Goal: Task Accomplishment & Management: Manage account settings

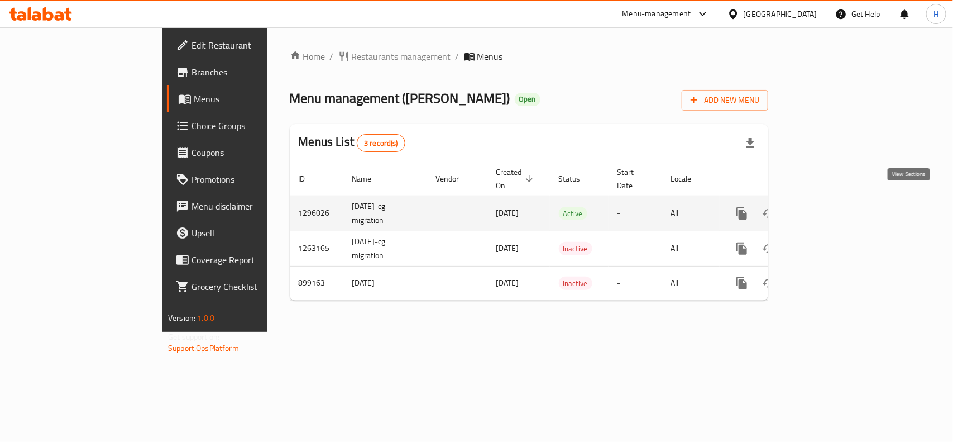
click at [836, 200] on link "enhanced table" at bounding box center [822, 213] width 27 height 27
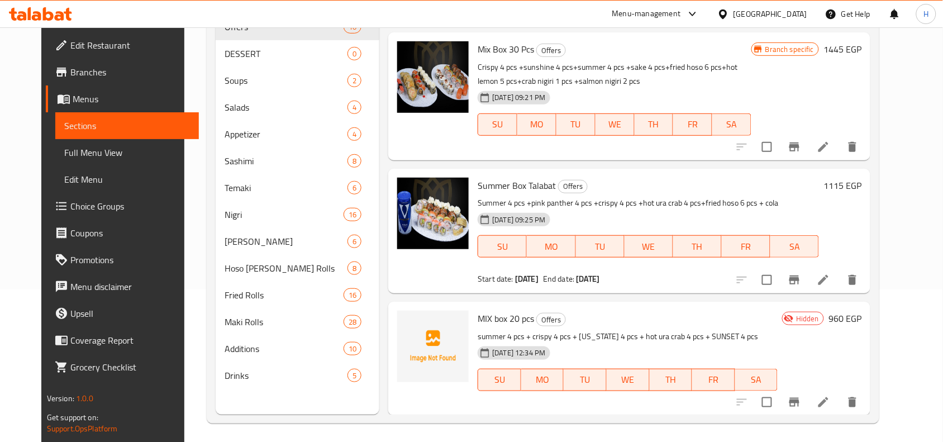
scroll to position [157, 0]
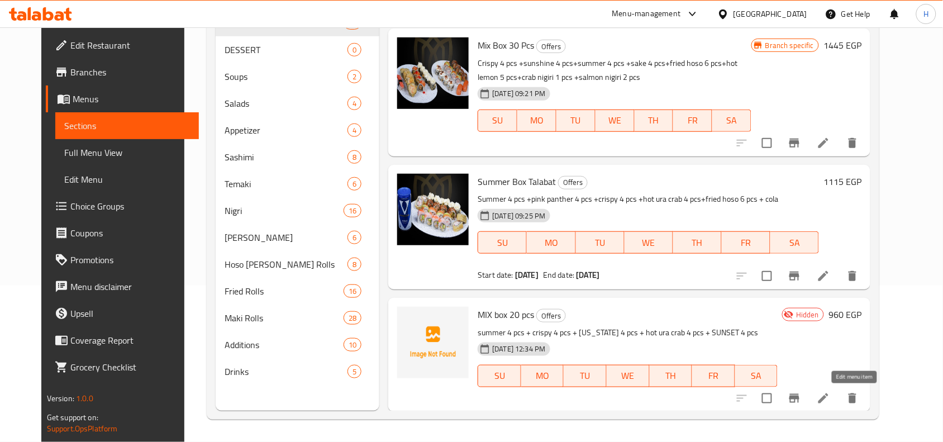
click at [828, 399] on icon at bounding box center [823, 398] width 10 height 10
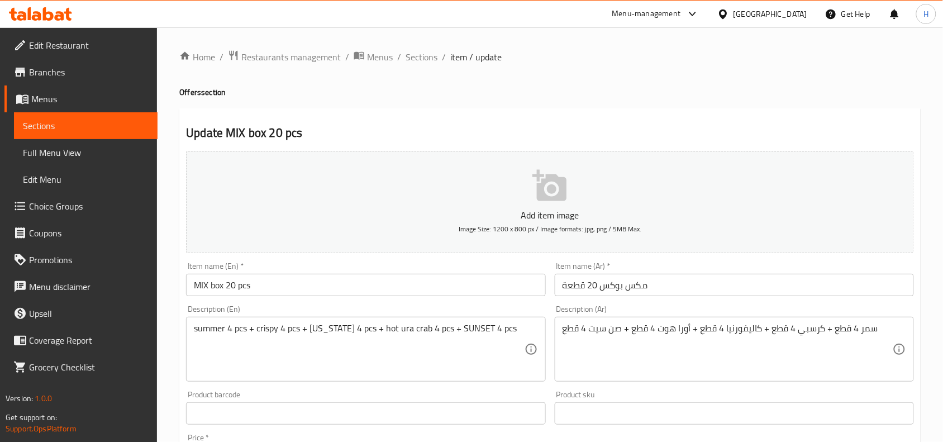
click at [74, 82] on link "Branches" at bounding box center [80, 72] width 153 height 27
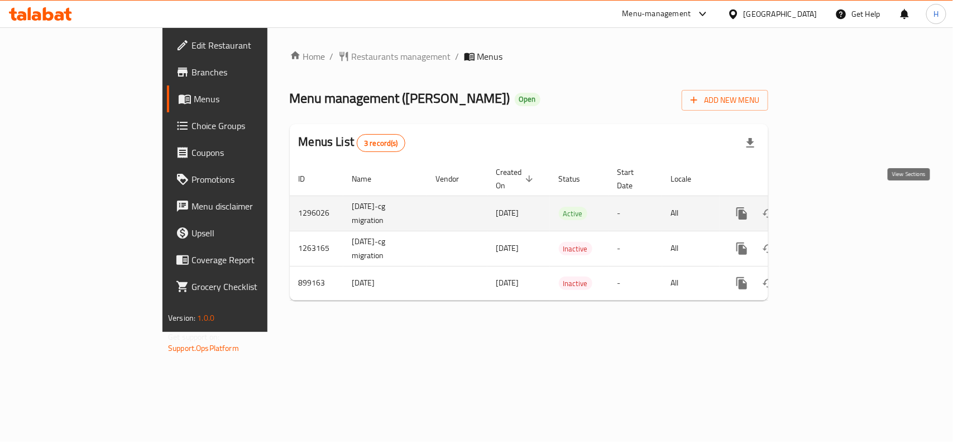
click at [836, 200] on link "enhanced table" at bounding box center [822, 213] width 27 height 27
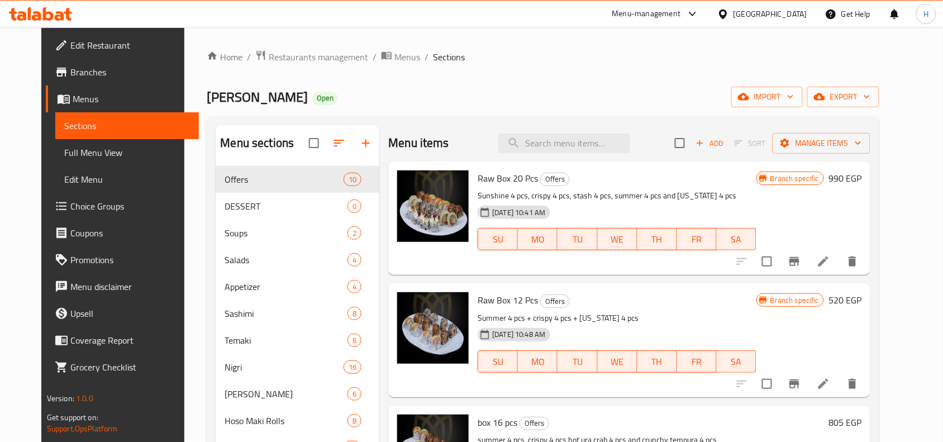
click at [93, 157] on span "Full Menu View" at bounding box center [127, 152] width 126 height 13
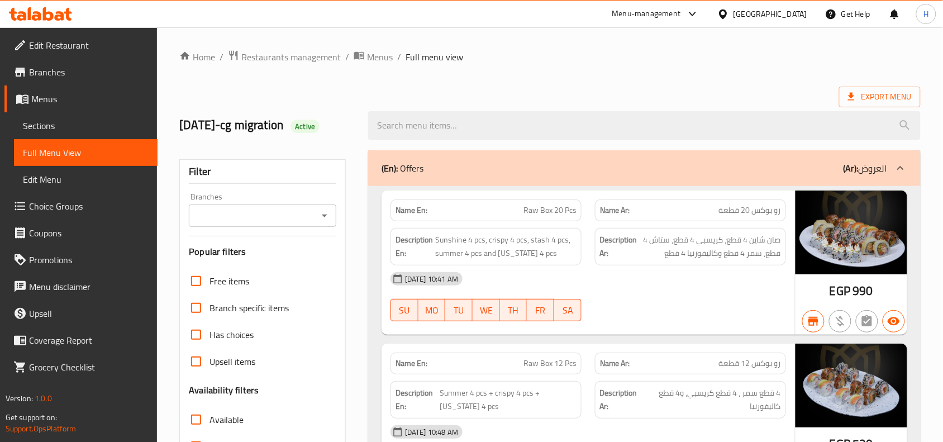
click at [109, 130] on span "Sections" at bounding box center [86, 125] width 126 height 13
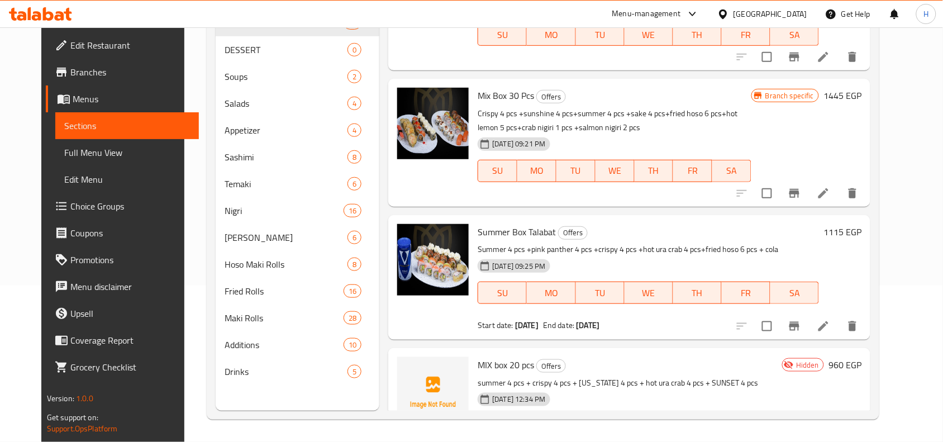
scroll to position [867, 0]
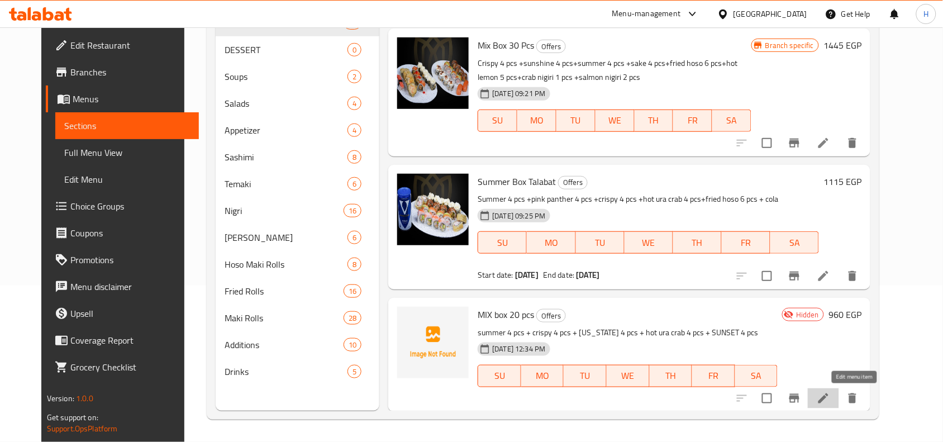
click at [830, 402] on icon at bounding box center [822, 397] width 13 height 13
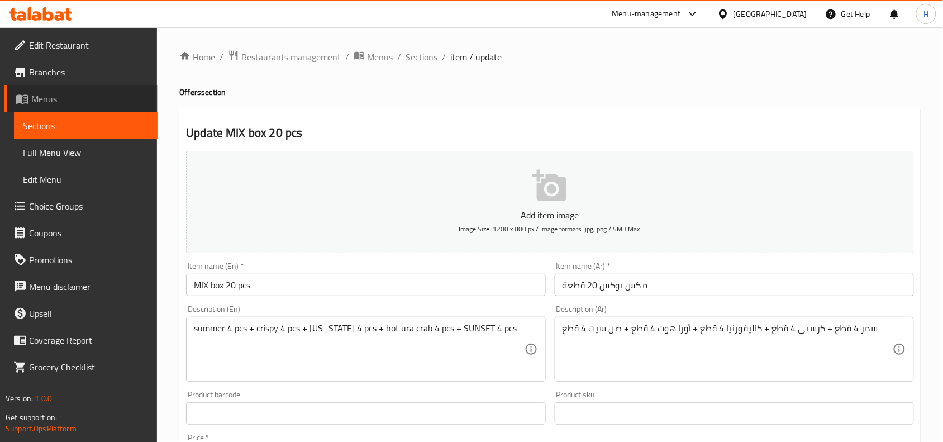
click at [106, 102] on span "Menus" at bounding box center [89, 98] width 117 height 13
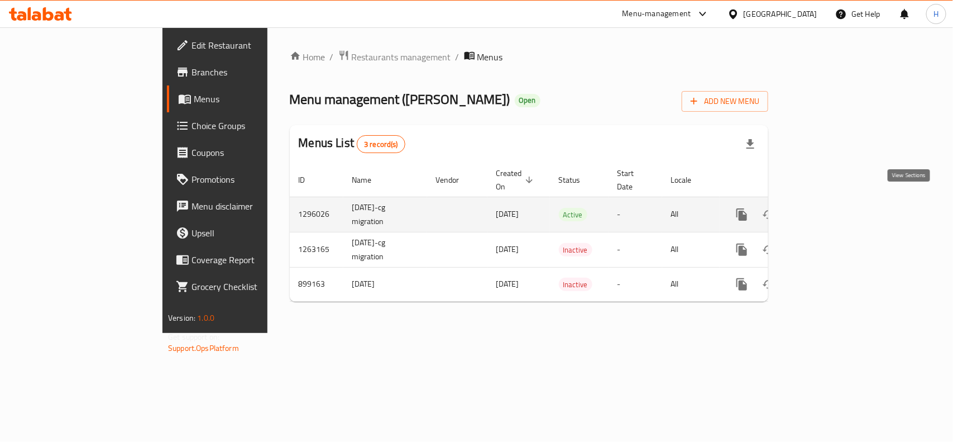
click at [829, 208] on icon "enhanced table" at bounding box center [822, 214] width 13 height 13
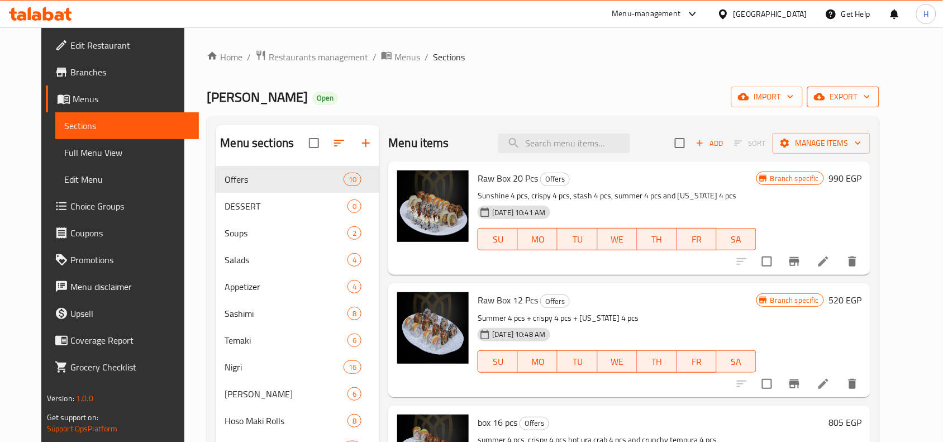
click at [870, 104] on span "export" at bounding box center [843, 97] width 54 height 14
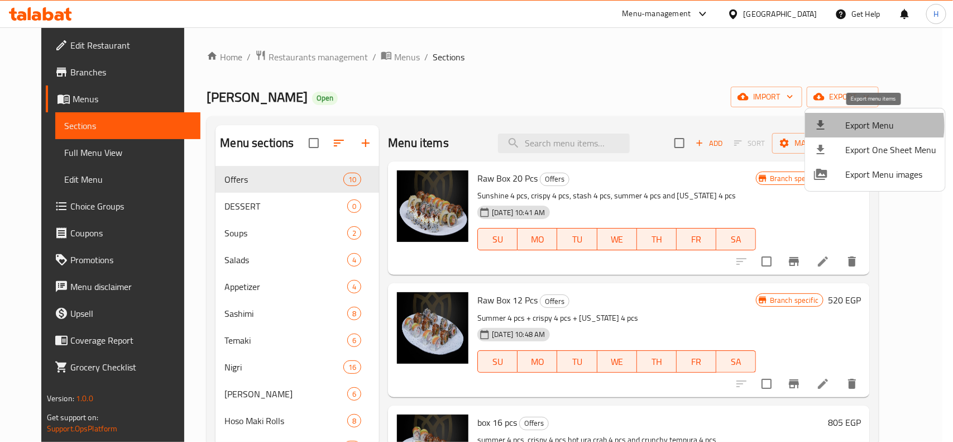
click at [861, 126] on span "Export Menu" at bounding box center [890, 124] width 91 height 13
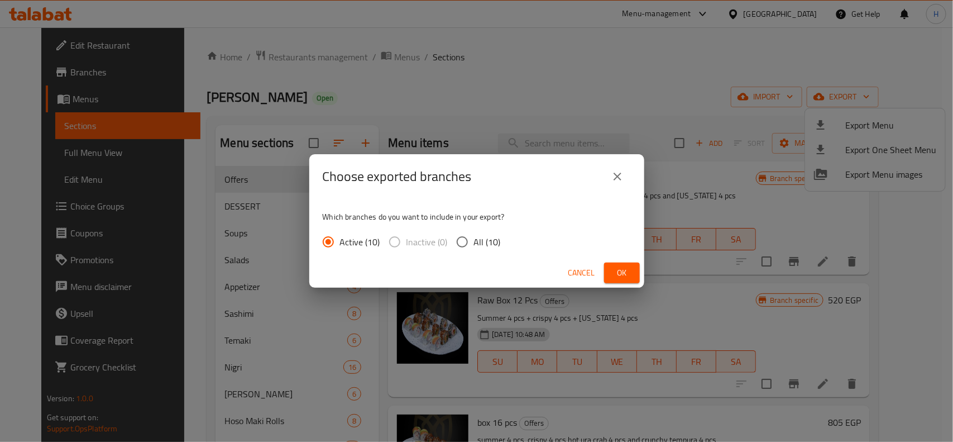
click at [477, 242] on span "All (10)" at bounding box center [487, 241] width 27 height 13
click at [474, 242] on input "All (10)" at bounding box center [462, 241] width 23 height 23
radio input "true"
click at [614, 270] on span "Ok" at bounding box center [622, 273] width 18 height 14
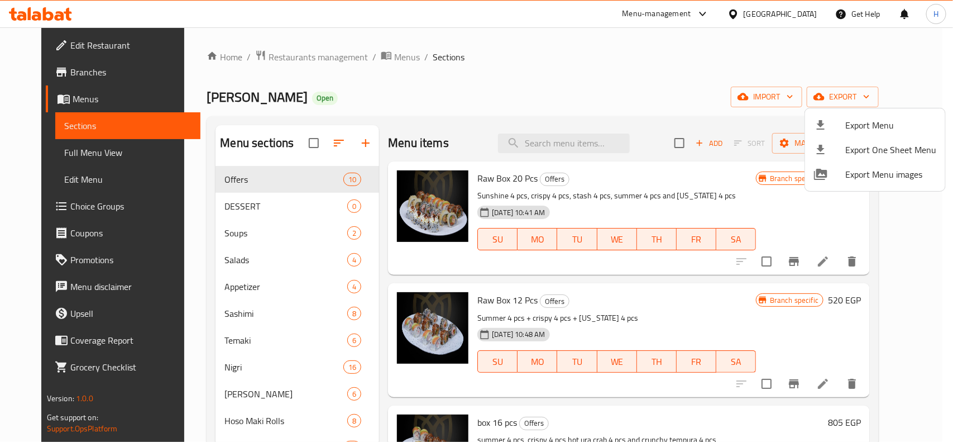
click at [581, 137] on div at bounding box center [476, 221] width 953 height 442
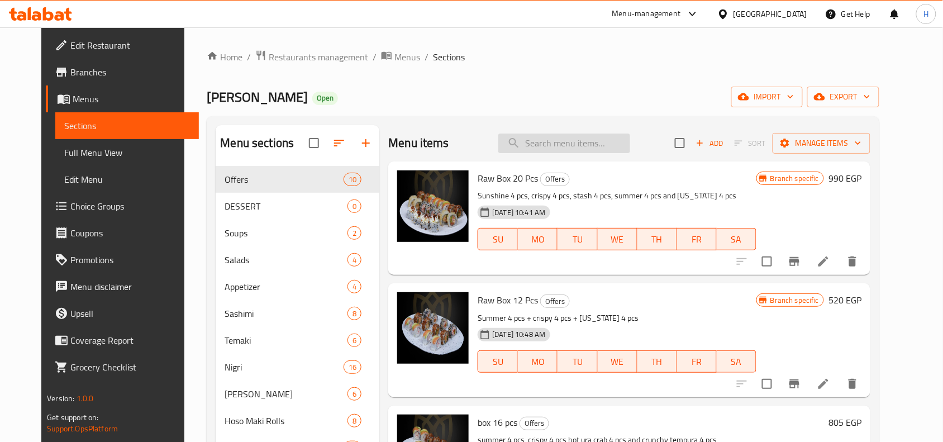
click at [581, 146] on input "search" at bounding box center [564, 143] width 132 height 20
paste input "2325450664"
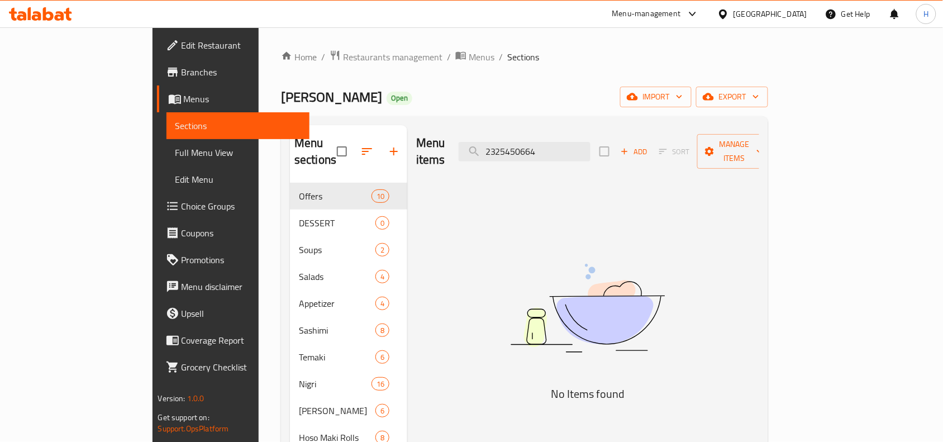
type input "2325450664"
click at [184, 99] on span "Menus" at bounding box center [242, 98] width 117 height 13
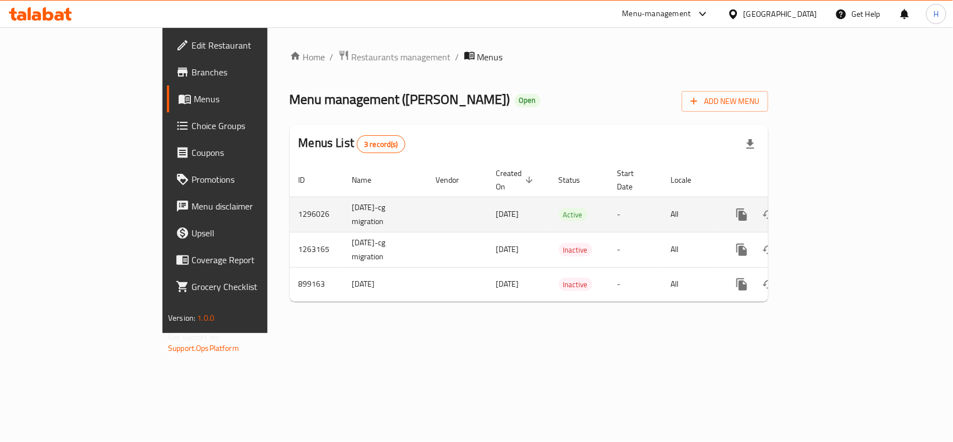
click at [836, 201] on link "enhanced table" at bounding box center [822, 214] width 27 height 27
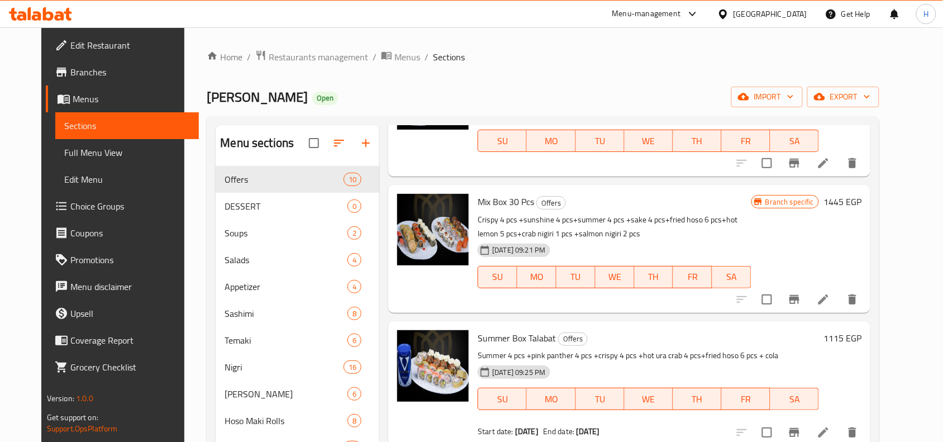
scroll to position [157, 0]
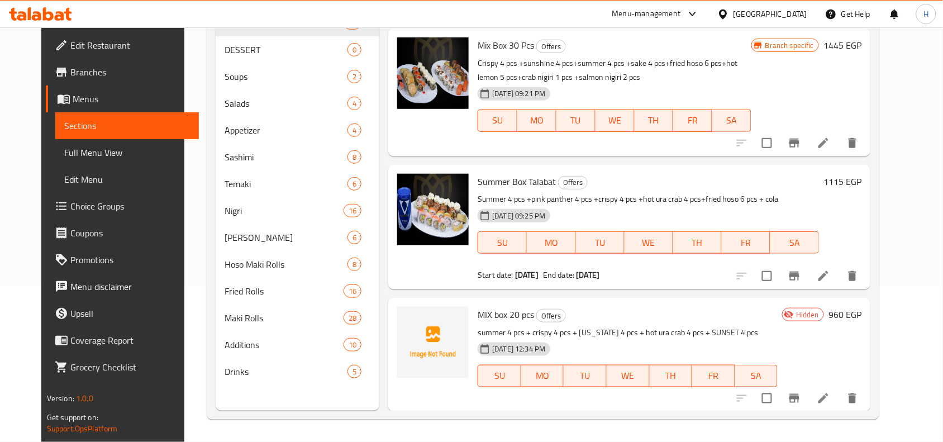
click at [839, 388] on li at bounding box center [822, 398] width 31 height 20
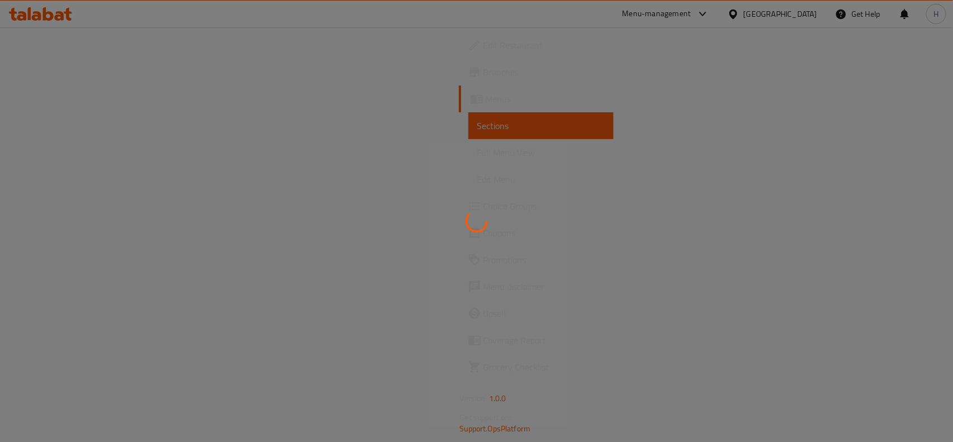
click at [850, 404] on div at bounding box center [476, 221] width 953 height 442
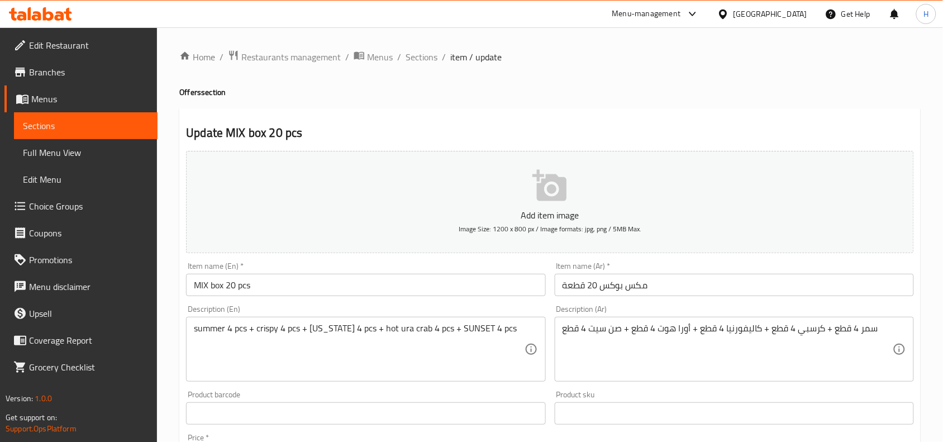
click at [114, 92] on span "Menus" at bounding box center [89, 98] width 117 height 13
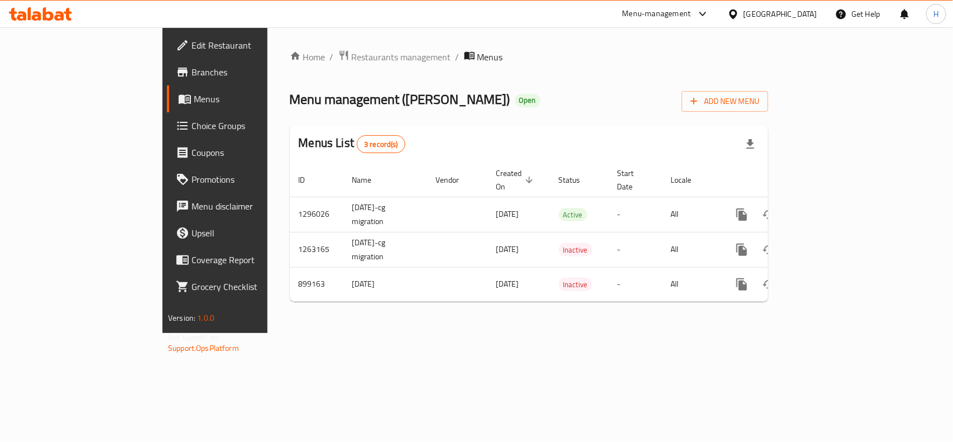
click at [167, 82] on link "Branches" at bounding box center [244, 72] width 155 height 27
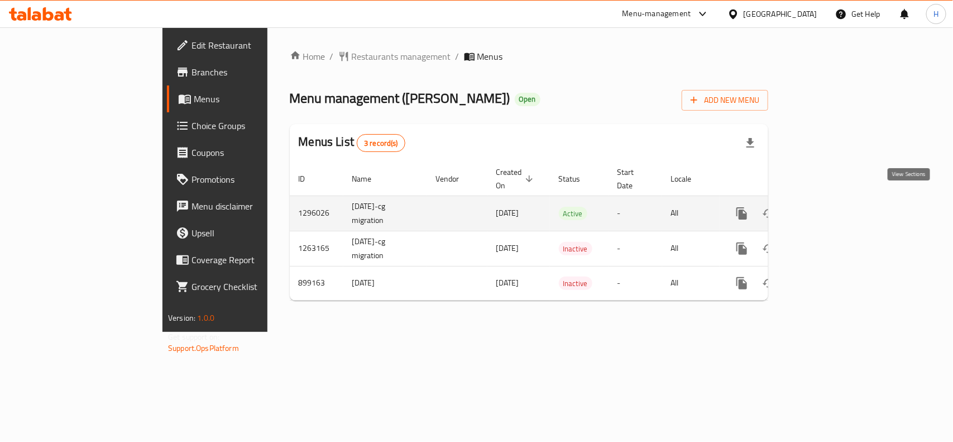
click at [836, 200] on link "enhanced table" at bounding box center [822, 213] width 27 height 27
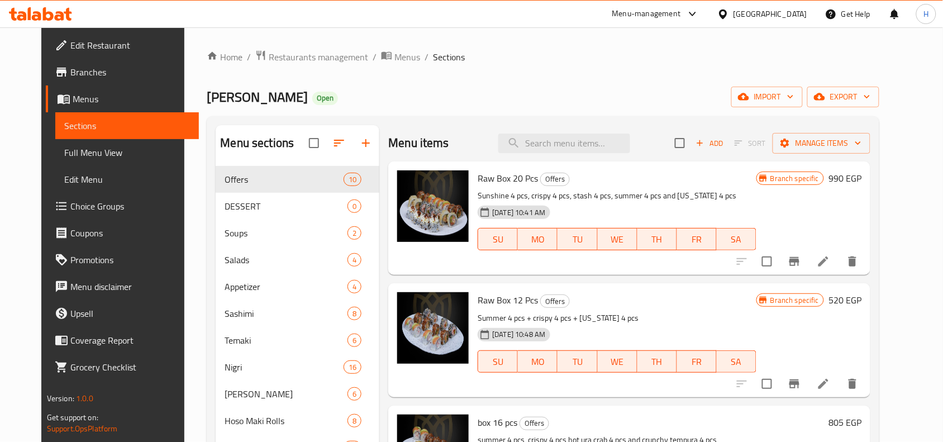
click at [127, 155] on span "Full Menu View" at bounding box center [127, 152] width 126 height 13
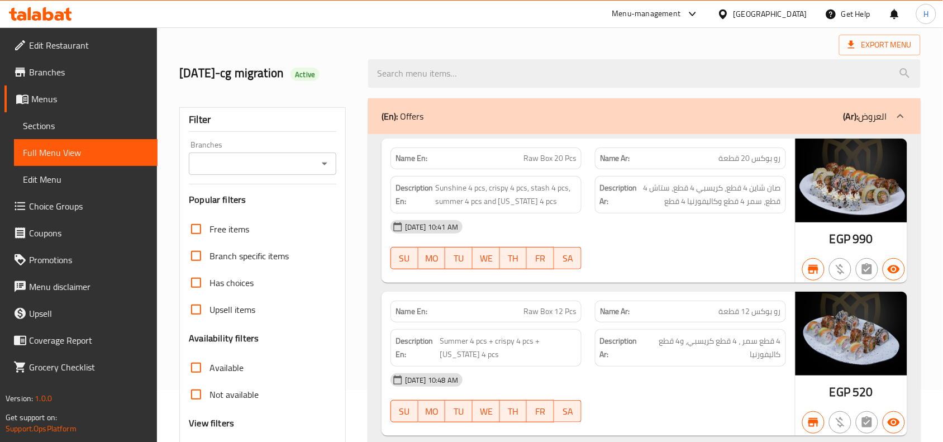
scroll to position [209, 0]
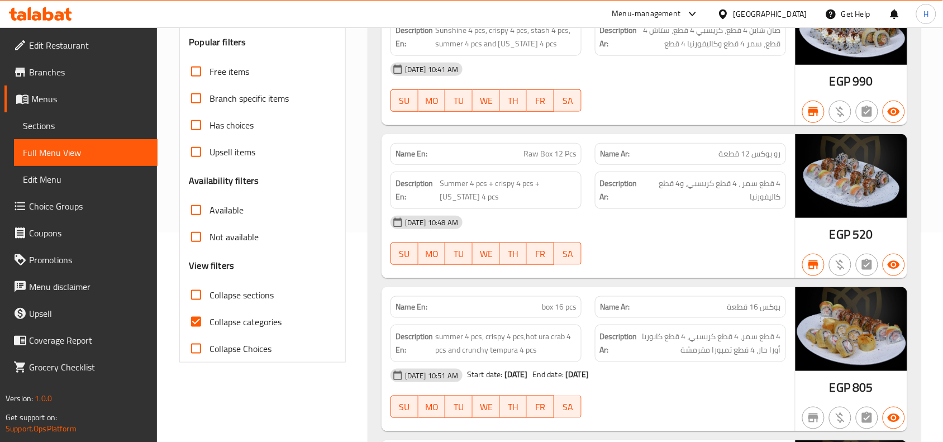
click at [231, 313] on label "Collapse categories" at bounding box center [232, 321] width 99 height 27
click at [209, 313] on input "Collapse categories" at bounding box center [196, 321] width 27 height 27
checkbox input "false"
click at [230, 300] on span "Collapse sections" at bounding box center [241, 294] width 64 height 13
click at [209, 300] on input "Collapse sections" at bounding box center [196, 294] width 27 height 27
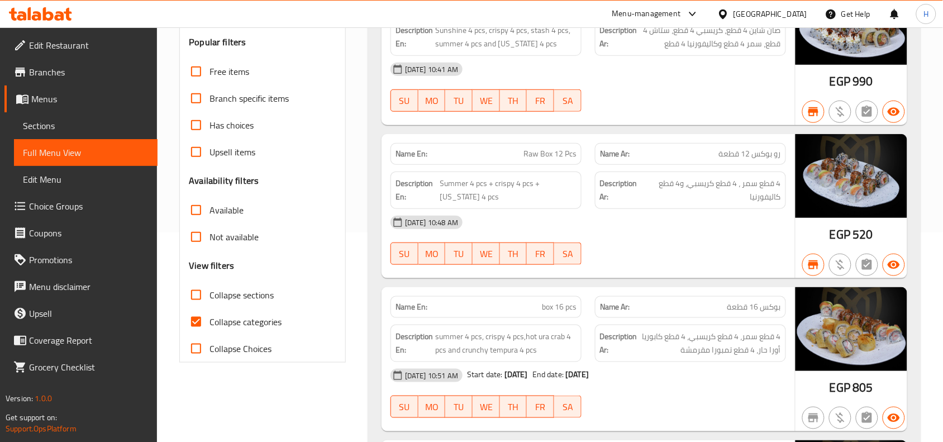
checkbox input "true"
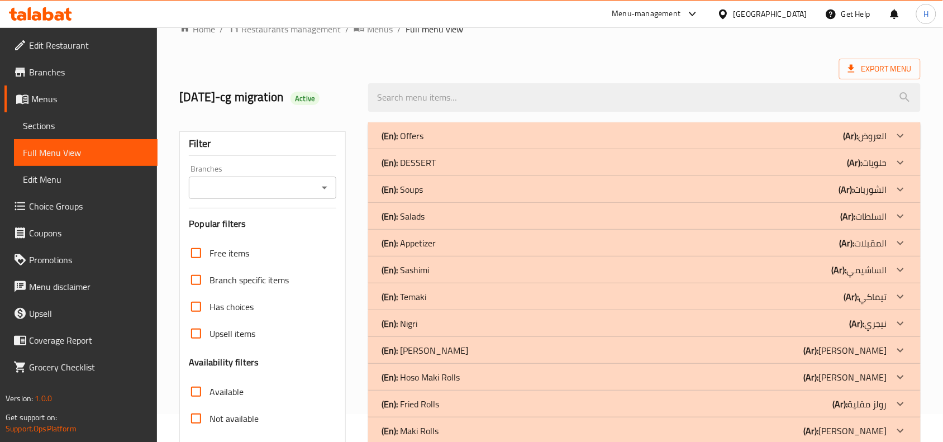
scroll to position [0, 0]
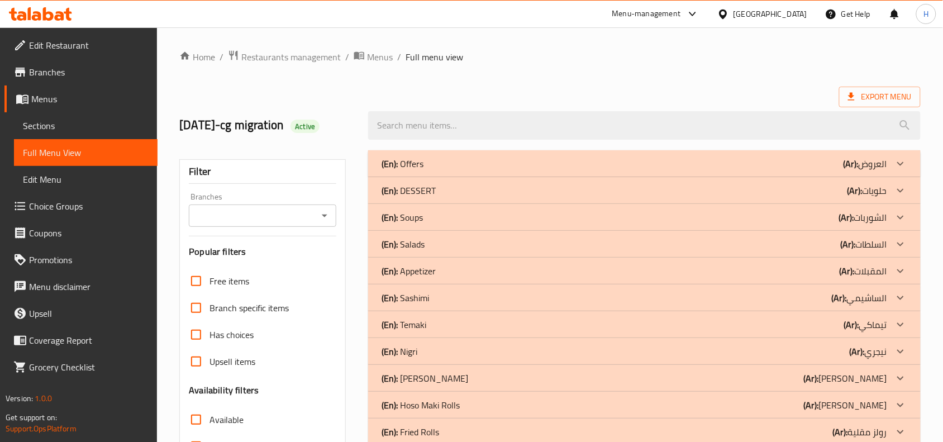
click at [626, 177] on div "(En): DESSERT (Ar): حلويات" at bounding box center [644, 190] width 552 height 27
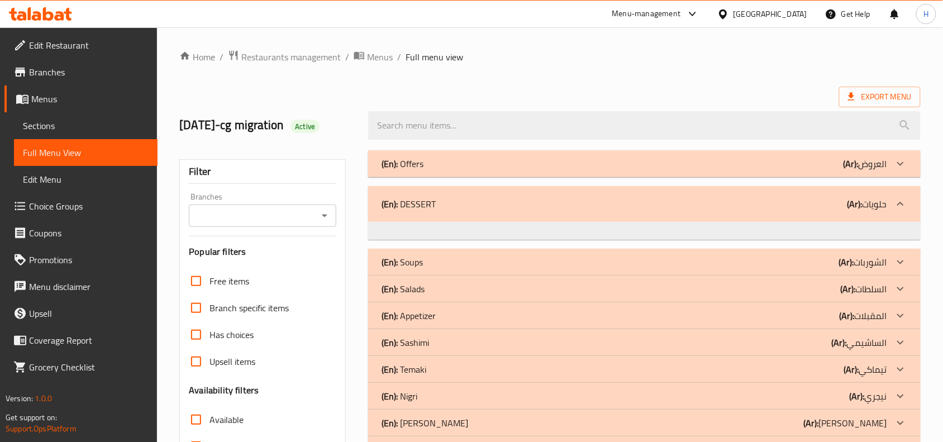
click at [623, 171] on div "(En): Offers (Ar): العروض" at bounding box center [644, 163] width 552 height 27
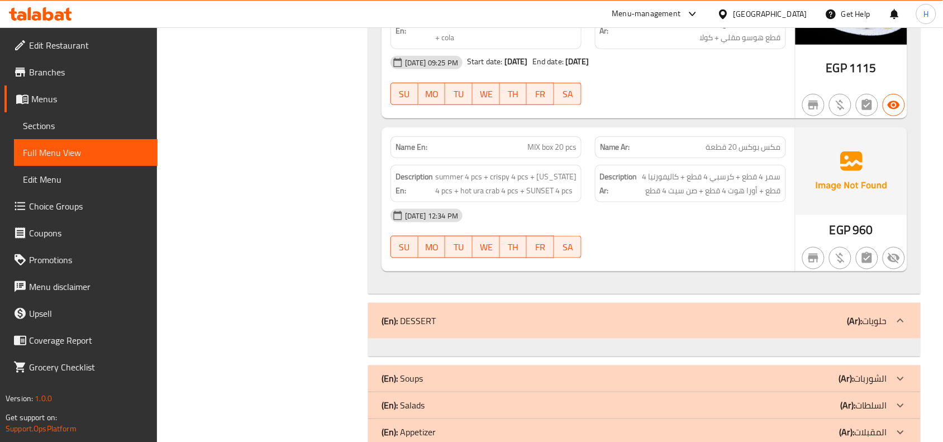
click at [122, 122] on span "Sections" at bounding box center [86, 125] width 126 height 13
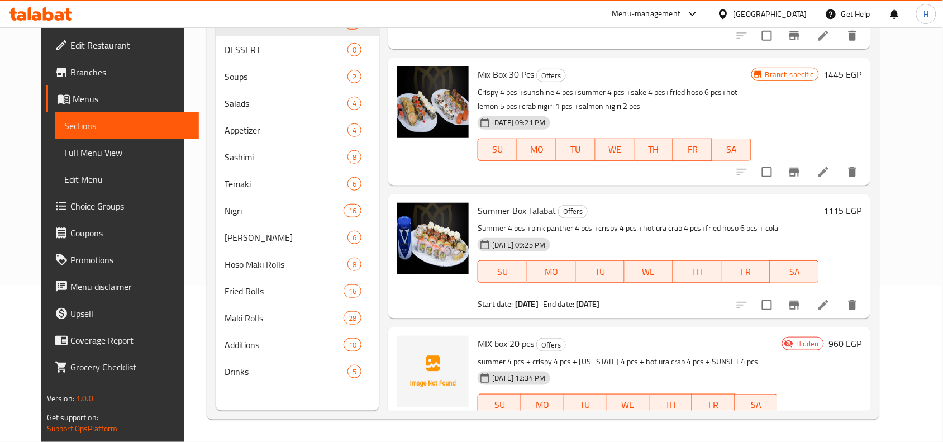
scroll to position [867, 0]
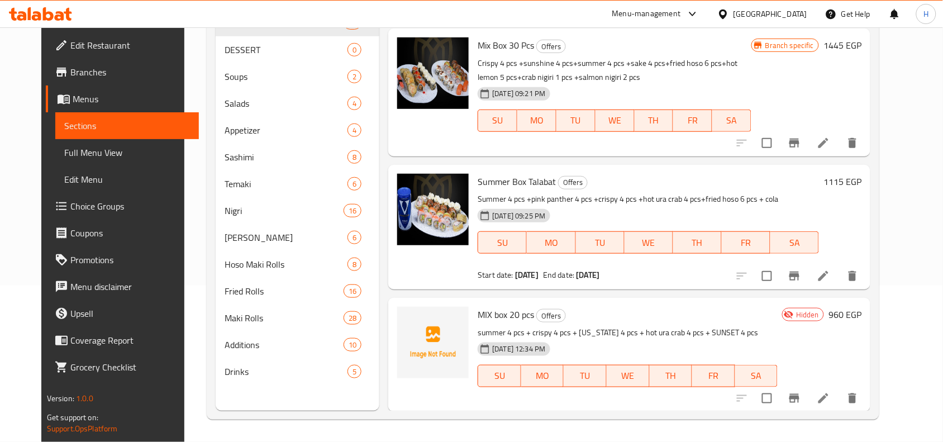
click at [839, 390] on li at bounding box center [822, 398] width 31 height 20
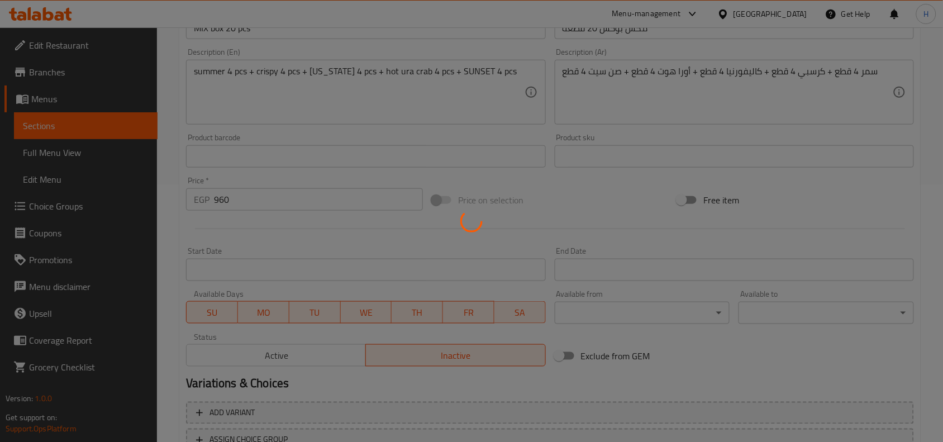
scroll to position [128, 0]
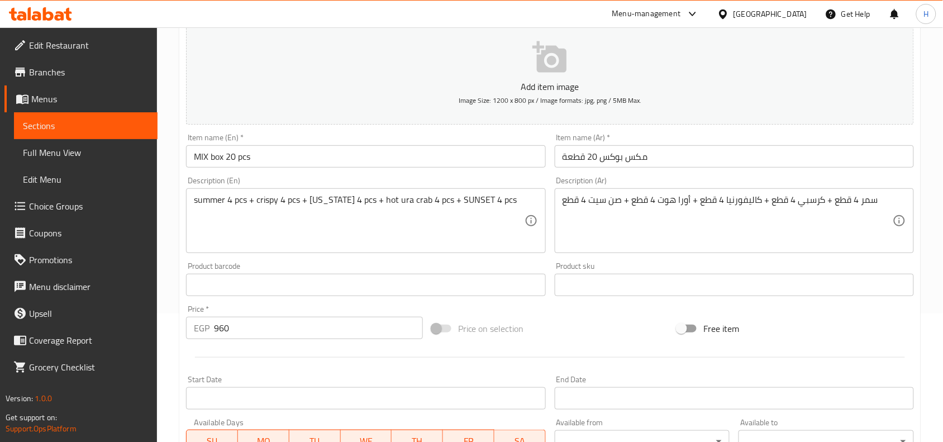
click at [102, 155] on span "Full Menu View" at bounding box center [86, 152] width 126 height 13
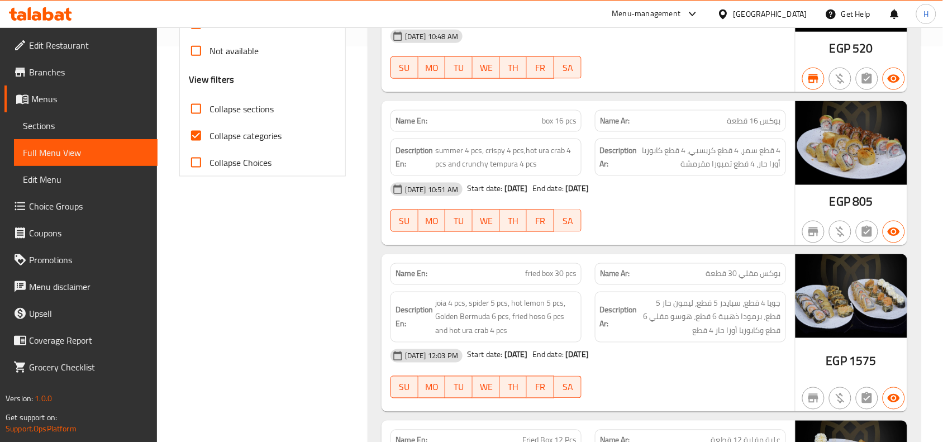
scroll to position [408, 0]
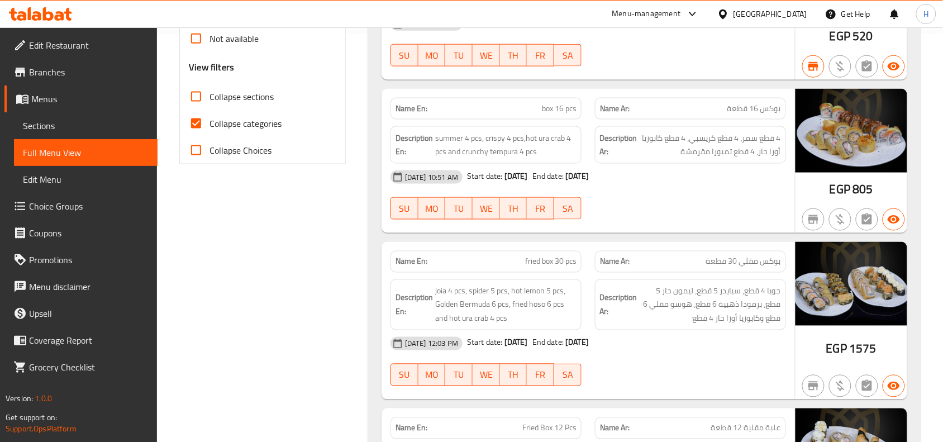
click at [188, 130] on input "Collapse categories" at bounding box center [196, 123] width 27 height 27
checkbox input "false"
click at [188, 107] on input "Collapse sections" at bounding box center [196, 96] width 27 height 27
checkbox input "true"
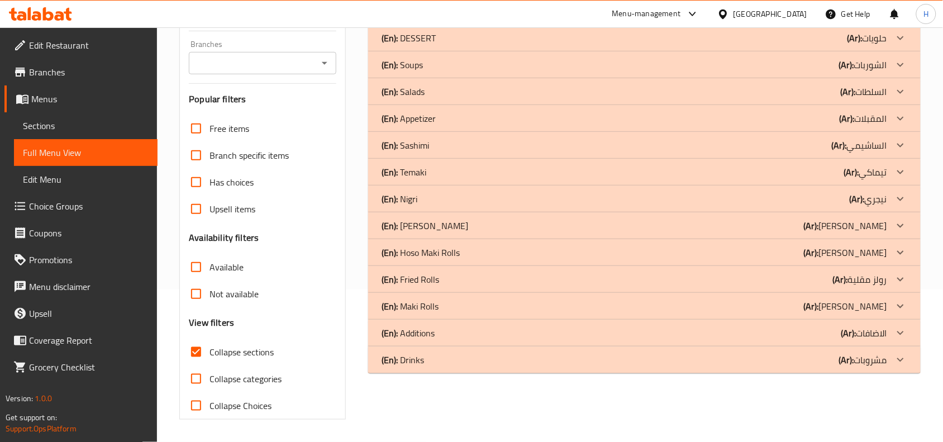
scroll to position [0, 0]
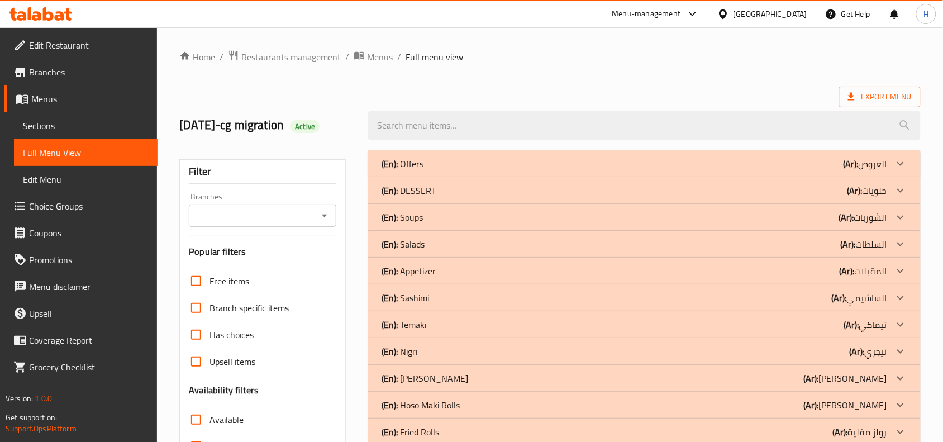
click at [501, 157] on div "(En): Offers (Ar): العروض" at bounding box center [633, 163] width 505 height 13
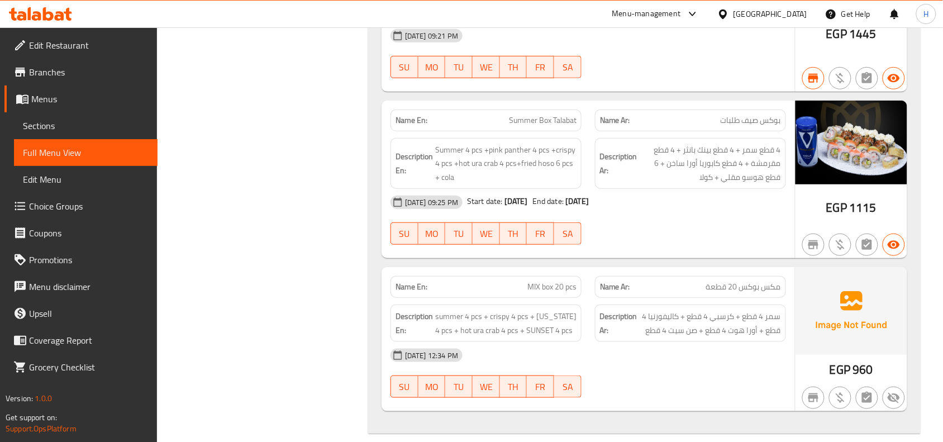
scroll to position [1605, 0]
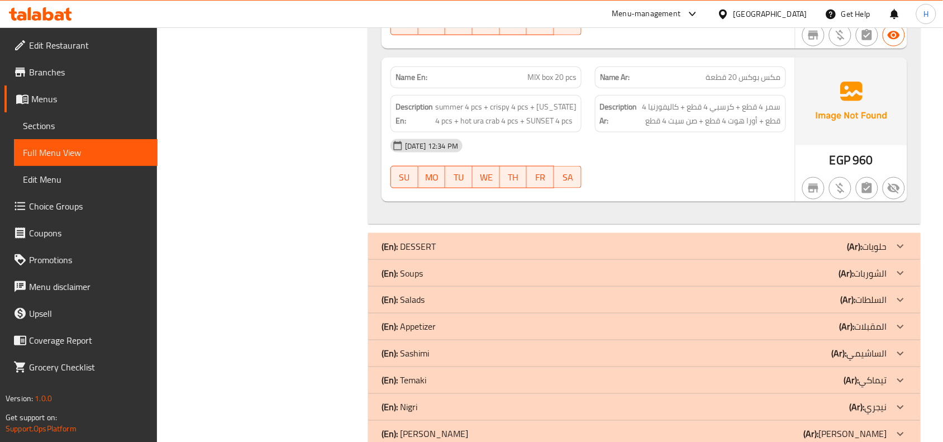
click at [112, 74] on span "Branches" at bounding box center [89, 71] width 120 height 13
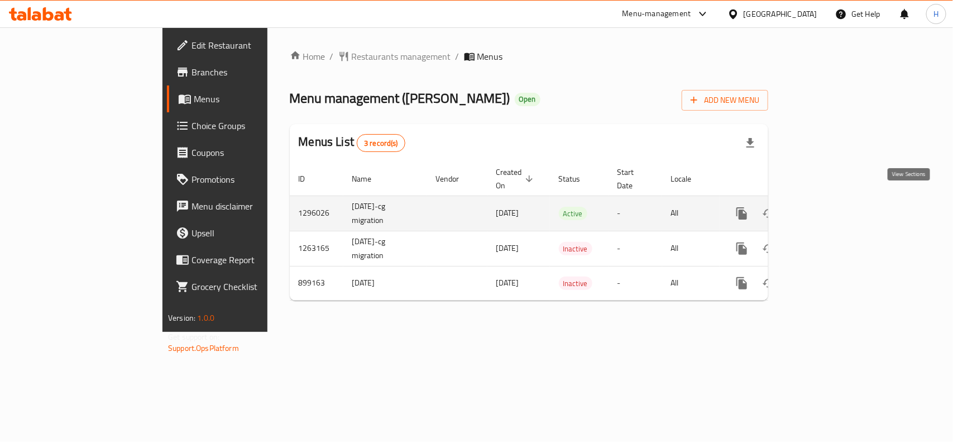
click at [829, 207] on icon "enhanced table" at bounding box center [822, 213] width 13 height 13
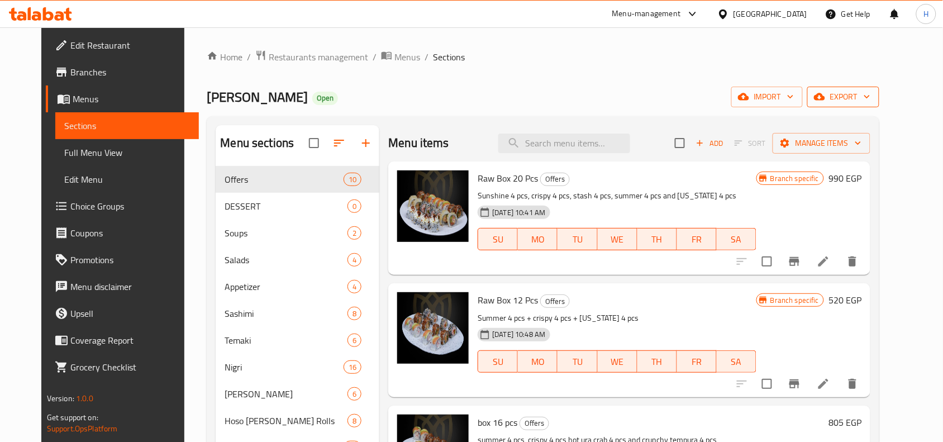
click at [870, 97] on span "export" at bounding box center [843, 97] width 54 height 14
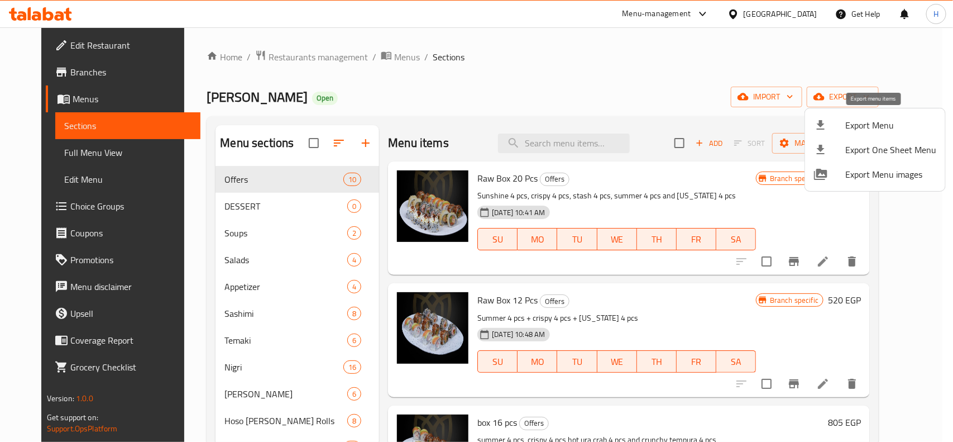
click at [838, 129] on div at bounding box center [829, 124] width 31 height 13
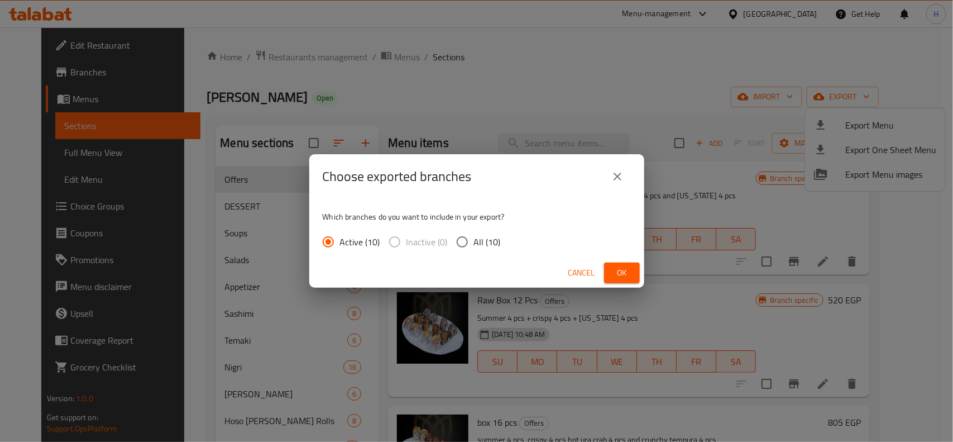
click at [455, 238] on input "All (10)" at bounding box center [462, 241] width 23 height 23
radio input "true"
click at [621, 274] on span "Ok" at bounding box center [622, 273] width 18 height 14
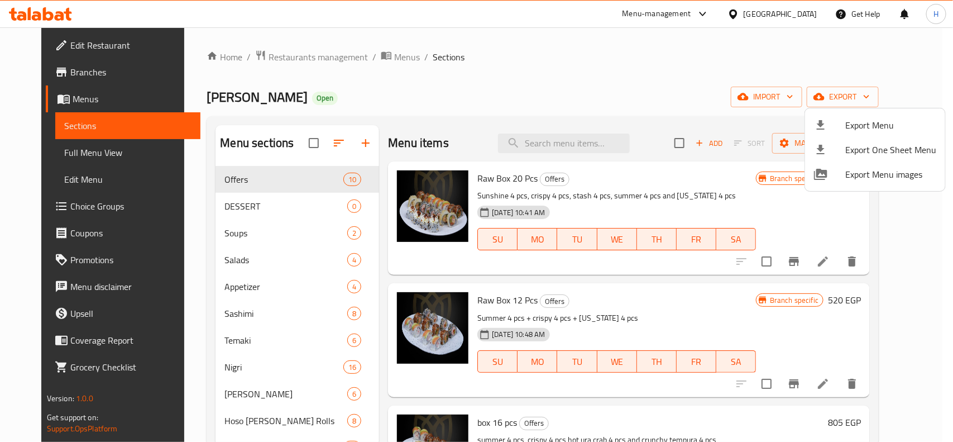
click at [611, 98] on div at bounding box center [476, 221] width 953 height 442
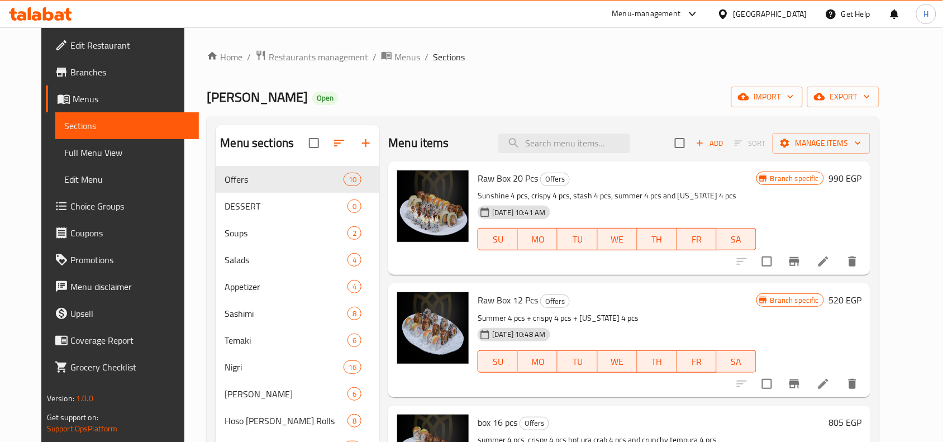
click at [109, 69] on span "Branches" at bounding box center [130, 71] width 120 height 13
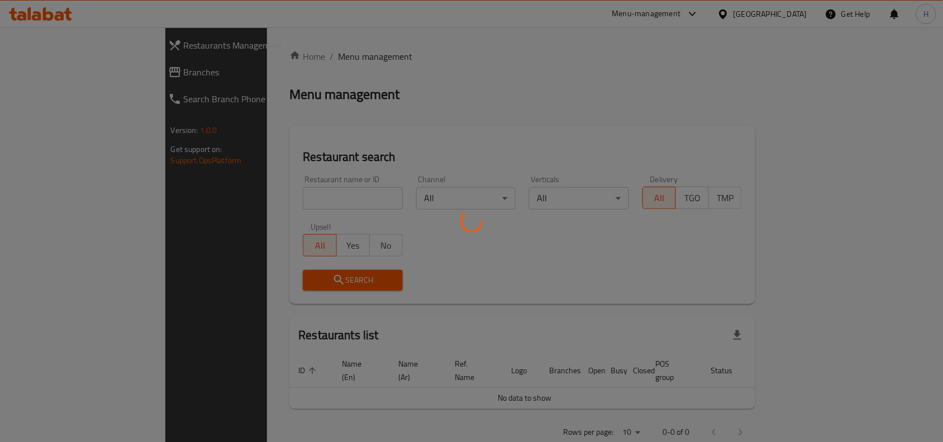
click at [266, 201] on div at bounding box center [471, 221] width 943 height 442
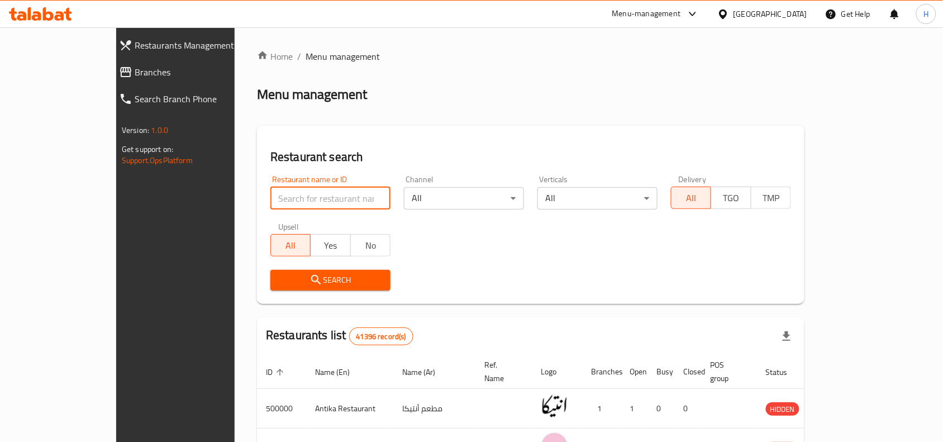
drag, startPoint x: 0, startPoint y: 0, endPoint x: 266, endPoint y: 201, distance: 333.7
click at [270, 201] on input "search" at bounding box center [330, 198] width 120 height 22
paste input "680331"
type input "680331"
click at [283, 285] on span "Search" at bounding box center [330, 280] width 102 height 14
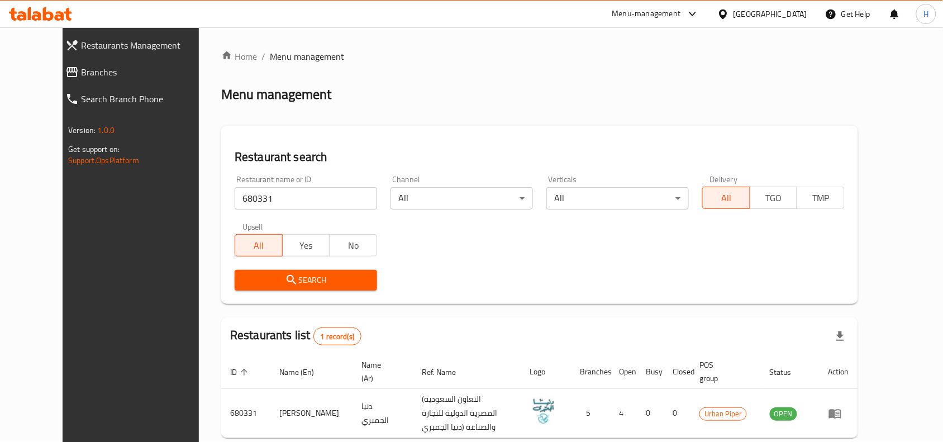
scroll to position [47, 0]
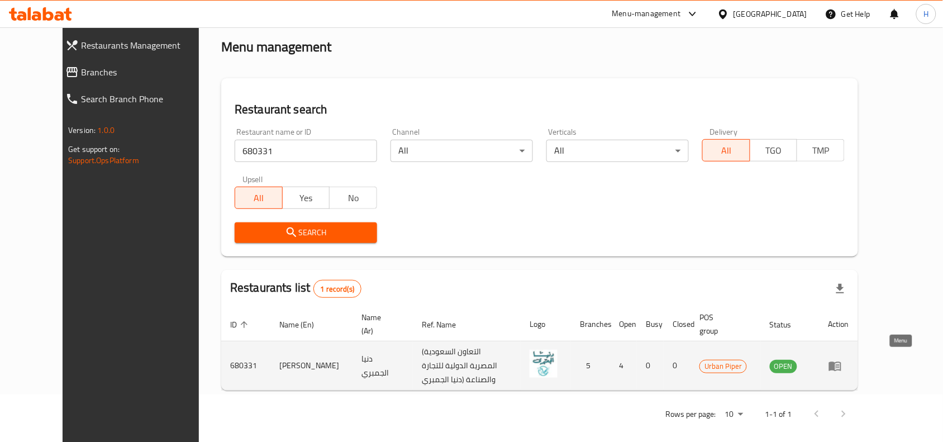
click at [842, 361] on icon "enhanced table" at bounding box center [834, 365] width 13 height 13
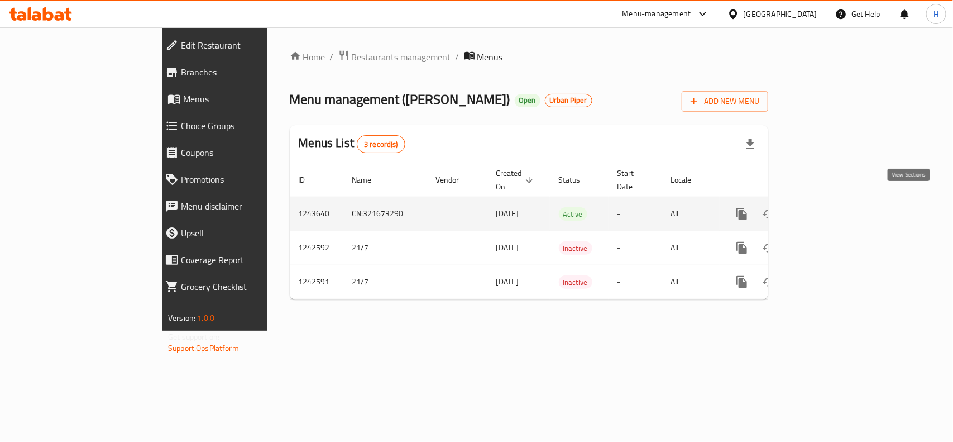
click at [836, 208] on link "enhanced table" at bounding box center [822, 213] width 27 height 27
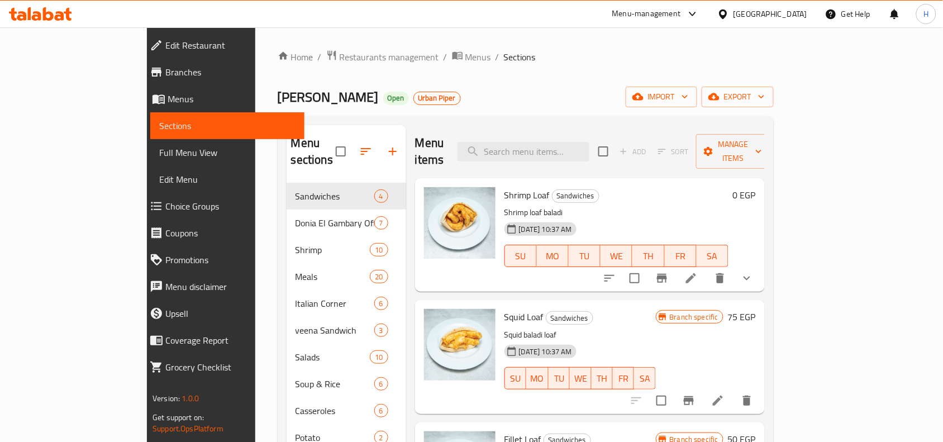
click at [141, 55] on link "Edit Restaurant" at bounding box center [223, 45] width 164 height 27
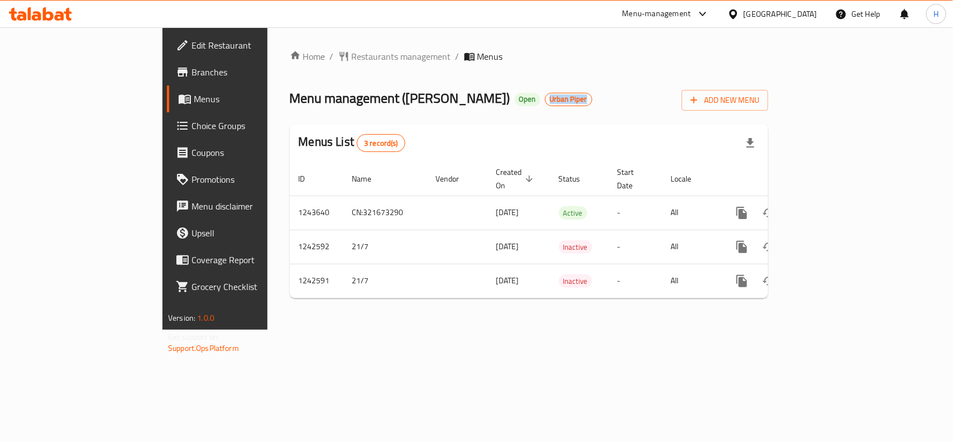
drag, startPoint x: 480, startPoint y: 97, endPoint x: 433, endPoint y: 99, distance: 47.5
click at [433, 99] on div "Menu management ( [PERSON_NAME] ) Open Urban Piper Add New Menu" at bounding box center [529, 97] width 479 height 25
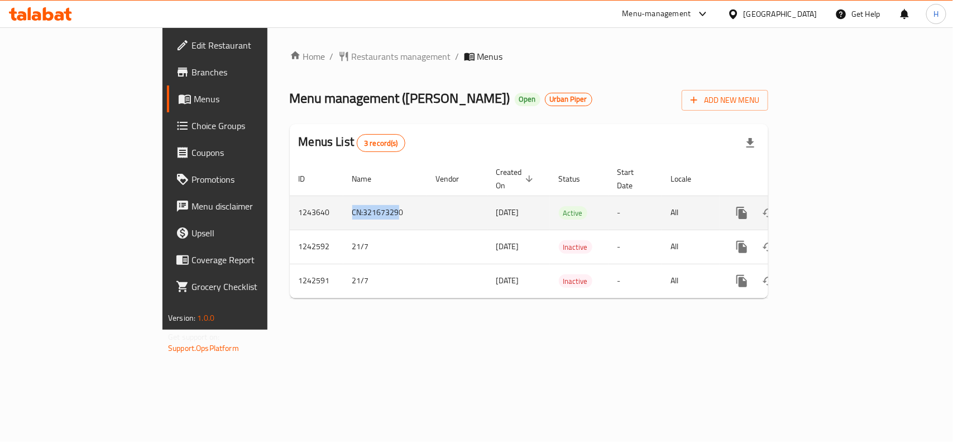
drag, startPoint x: 291, startPoint y: 205, endPoint x: 232, endPoint y: 198, distance: 59.6
click at [290, 198] on tr "1243640 CN:321673290 [DATE] Active - All" at bounding box center [567, 212] width 555 height 34
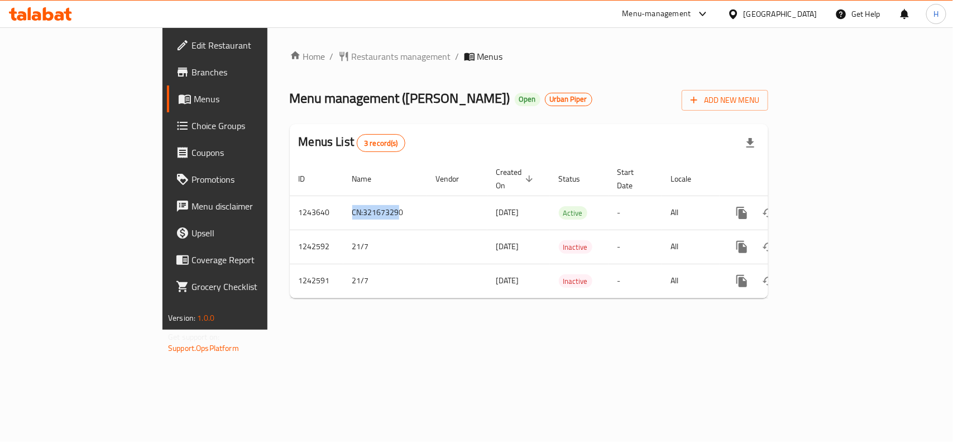
click at [167, 79] on link "Branches" at bounding box center [244, 72] width 155 height 27
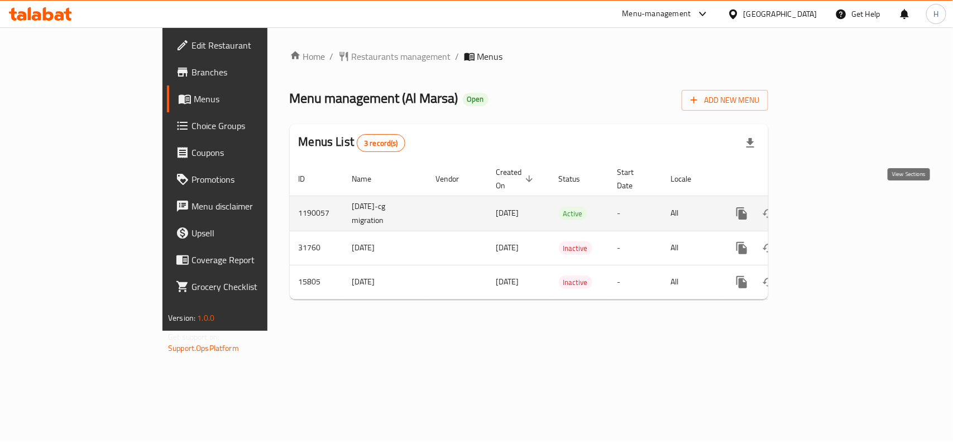
click at [829, 207] on icon "enhanced table" at bounding box center [822, 213] width 13 height 13
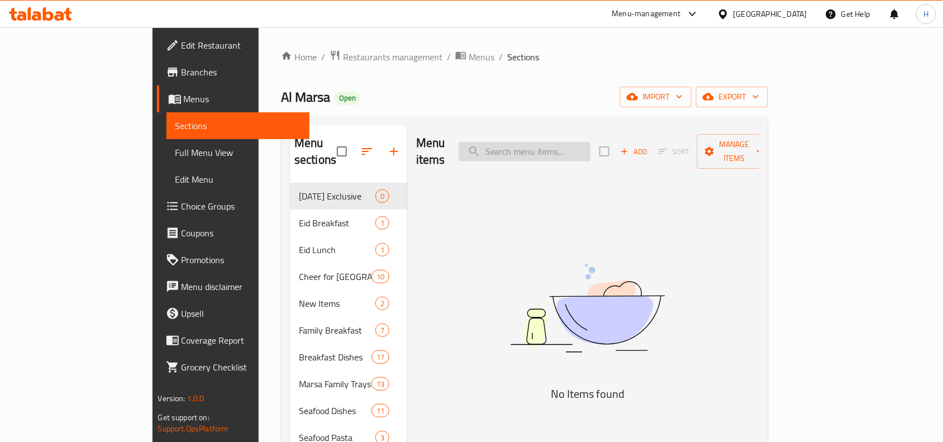
click at [590, 142] on input "search" at bounding box center [524, 152] width 132 height 20
type input "s"
type input "pumpkin"
click at [590, 152] on input "pumpkin" at bounding box center [524, 152] width 132 height 20
